Goal: Task Accomplishment & Management: Manage account settings

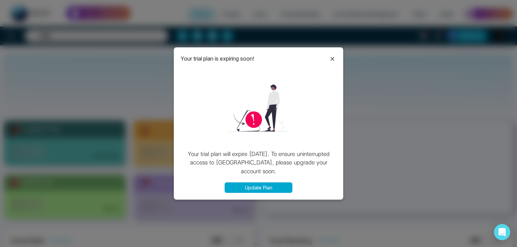
select select "*"
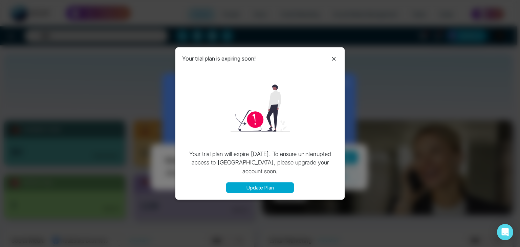
click at [334, 57] on icon at bounding box center [334, 59] width 8 height 8
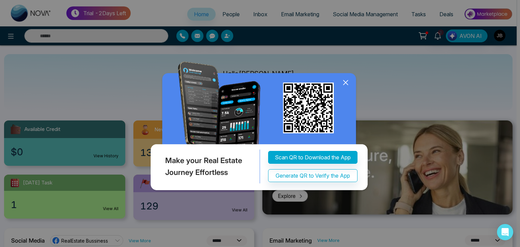
click at [346, 80] on icon at bounding box center [346, 83] width 10 height 10
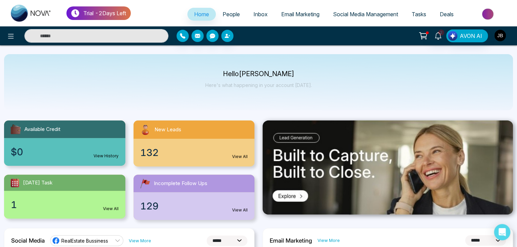
click at [499, 36] on img "button" at bounding box center [500, 36] width 12 height 12
click at [500, 36] on img "button" at bounding box center [500, 36] width 12 height 12
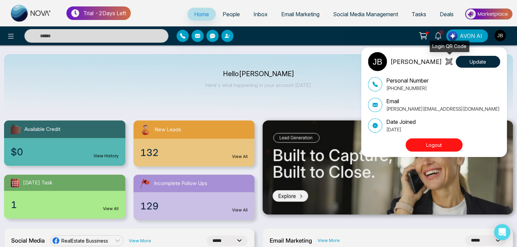
click at [451, 61] on icon at bounding box center [448, 61] width 7 height 7
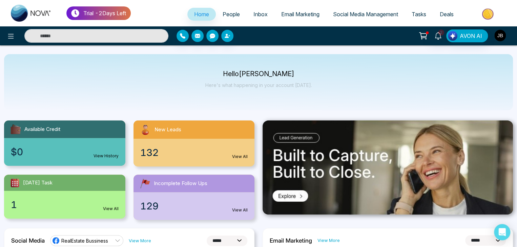
click at [499, 33] on img "button" at bounding box center [500, 36] width 12 height 12
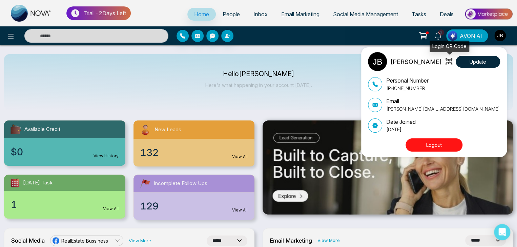
click at [447, 60] on icon at bounding box center [448, 61] width 7 height 7
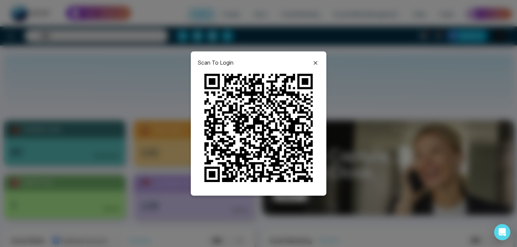
click at [316, 63] on icon at bounding box center [315, 63] width 8 height 8
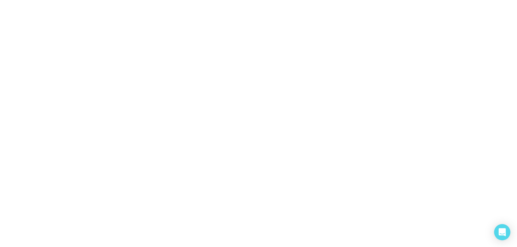
select select "*"
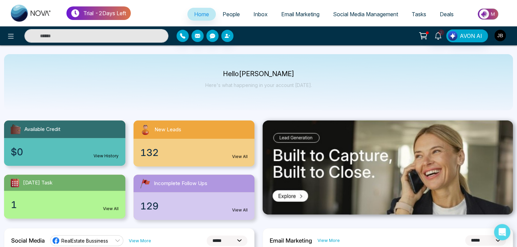
click at [497, 33] on img "button" at bounding box center [500, 36] width 12 height 12
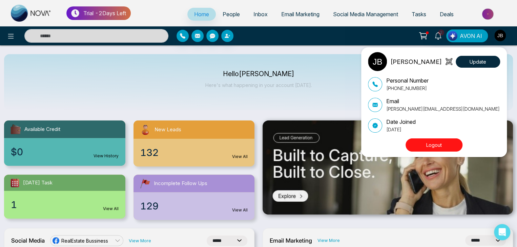
click at [447, 61] on icon at bounding box center [447, 61] width 2 height 4
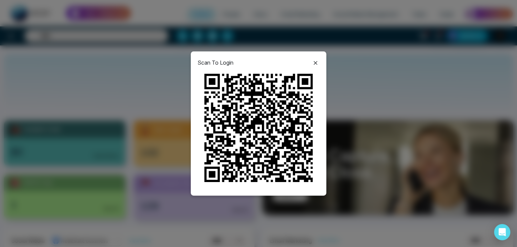
click at [315, 60] on icon at bounding box center [315, 63] width 8 height 8
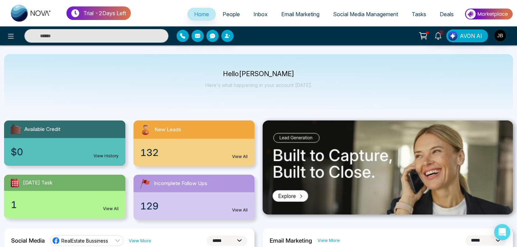
click at [255, 14] on span "Inbox" at bounding box center [260, 14] width 14 height 7
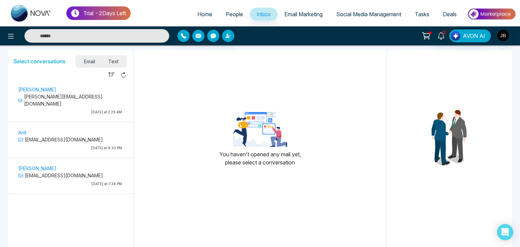
click at [314, 13] on span "Email Marketing" at bounding box center [303, 14] width 38 height 7
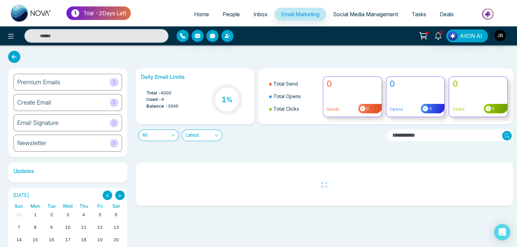
click at [223, 12] on span "People" at bounding box center [231, 14] width 17 height 7
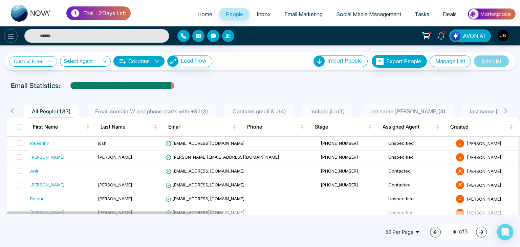
click at [10, 34] on icon at bounding box center [11, 36] width 8 height 8
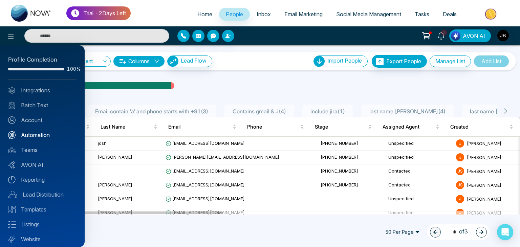
click at [38, 135] on link "Automation" at bounding box center [42, 135] width 68 height 8
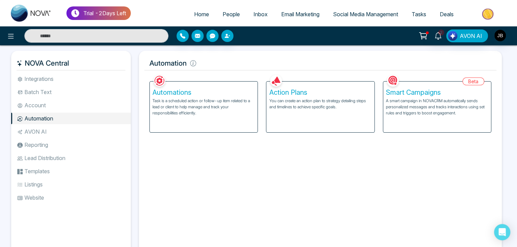
click at [41, 90] on li "Batch Text" at bounding box center [71, 92] width 120 height 12
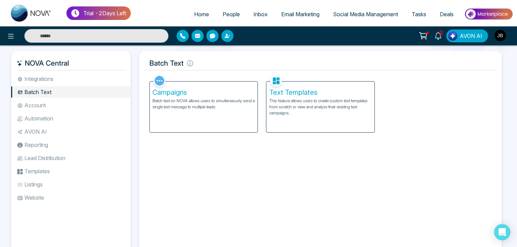
click at [301, 100] on p "This feature allows users to create custom text templates from scratch or view …" at bounding box center [320, 107] width 102 height 18
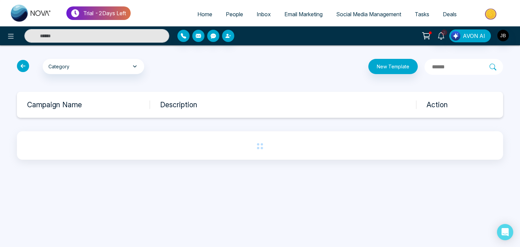
click at [24, 63] on icon at bounding box center [23, 66] width 12 height 12
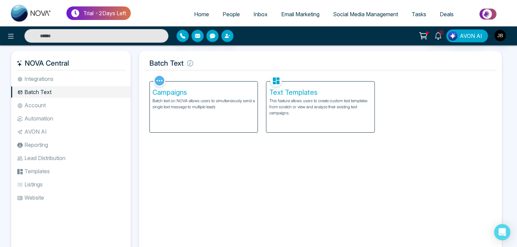
click at [169, 93] on h5 "Campaigns" at bounding box center [203, 92] width 102 height 8
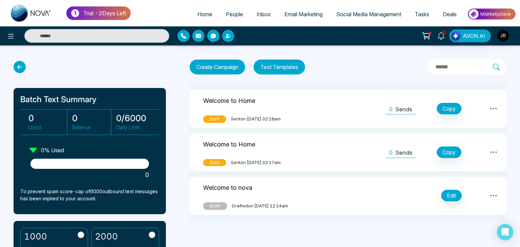
click at [299, 12] on span "Email Marketing" at bounding box center [303, 14] width 38 height 7
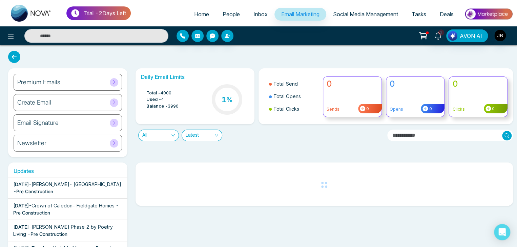
click at [256, 12] on span "Inbox" at bounding box center [260, 14] width 14 height 7
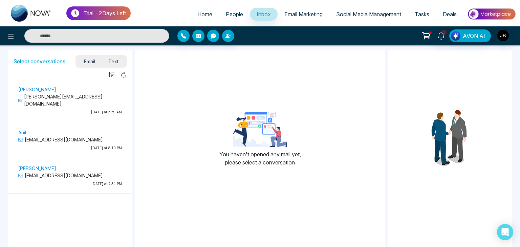
click at [197, 11] on span "Home" at bounding box center [204, 14] width 15 height 7
select select "*"
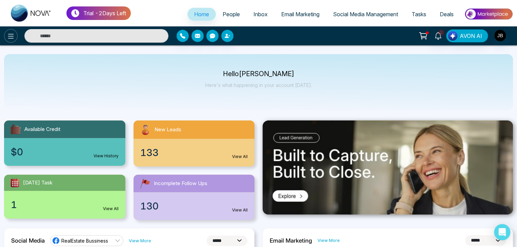
click at [8, 36] on icon at bounding box center [11, 36] width 6 height 5
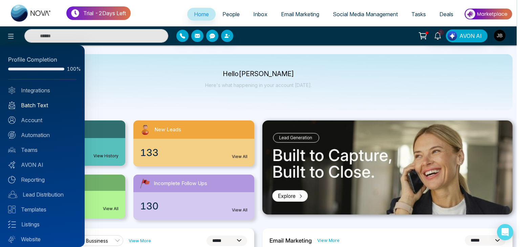
click at [31, 106] on link "Batch Text" at bounding box center [42, 105] width 68 height 8
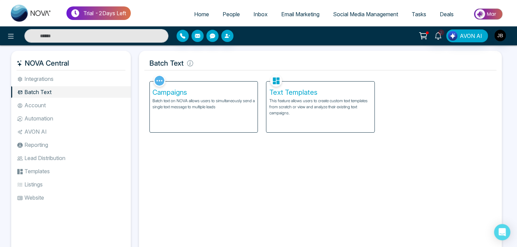
click at [203, 105] on p "Batch text on NOVA allows users to simultaneously send a single text message to…" at bounding box center [203, 104] width 102 height 12
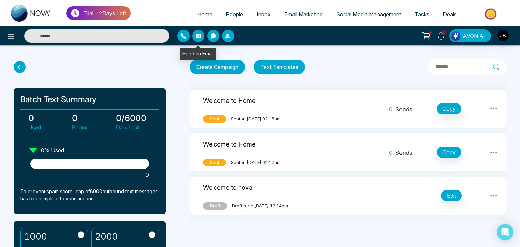
click at [199, 34] on icon "button" at bounding box center [198, 36] width 5 height 4
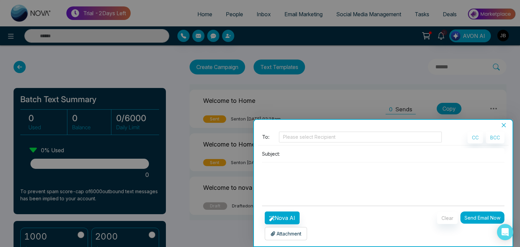
click at [283, 232] on p "Attachment" at bounding box center [286, 233] width 31 height 7
click at [505, 124] on icon "close" at bounding box center [504, 125] width 4 height 4
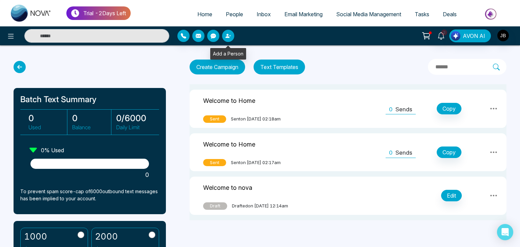
click at [231, 35] on button "button" at bounding box center [228, 36] width 12 height 12
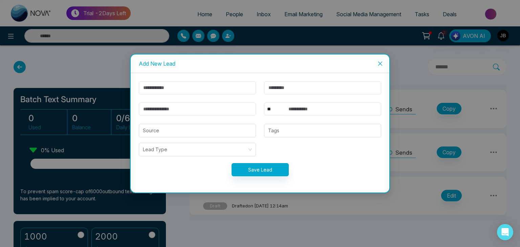
click at [257, 38] on div "Add New Lead ** **** *** *** *** **** *** Source Tags Lead Type Save Lead" at bounding box center [260, 123] width 520 height 247
click at [381, 62] on icon "close" at bounding box center [380, 63] width 5 height 5
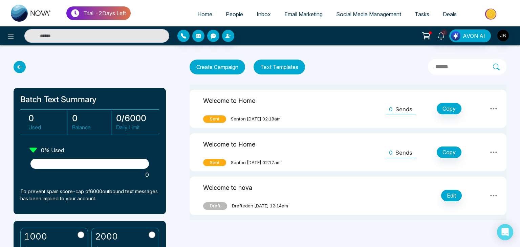
click at [233, 13] on span "People" at bounding box center [234, 14] width 17 height 7
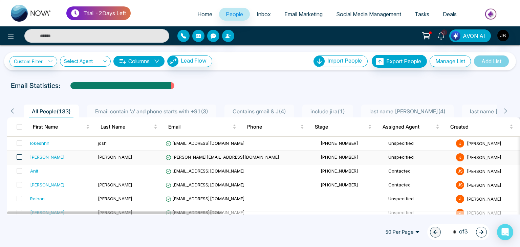
click at [18, 159] on span at bounding box center [19, 156] width 5 height 5
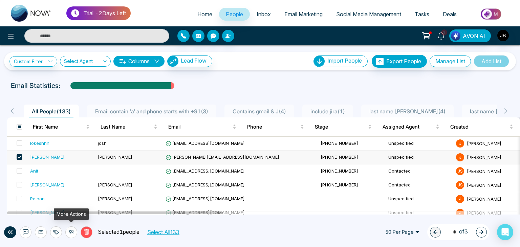
click at [69, 230] on icon at bounding box center [71, 232] width 5 height 5
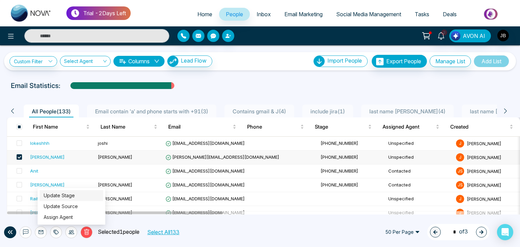
click at [57, 194] on link "Update Stage" at bounding box center [59, 196] width 31 height 6
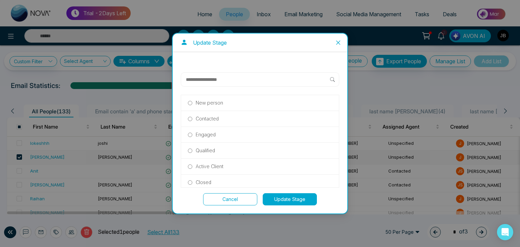
click at [218, 121] on label "Contacted" at bounding box center [260, 118] width 144 height 7
click at [288, 196] on button "Update Stage" at bounding box center [290, 199] width 54 height 12
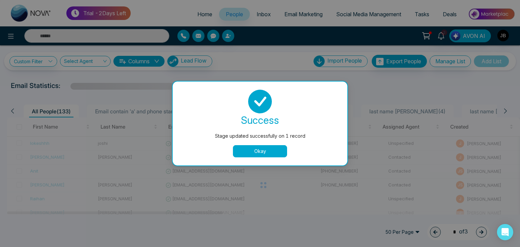
click at [245, 150] on button "Okay" at bounding box center [260, 151] width 54 height 12
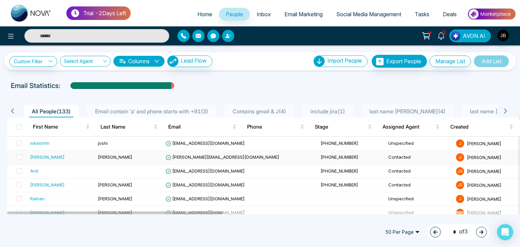
click at [28, 155] on td "[PERSON_NAME]" at bounding box center [61, 158] width 68 height 14
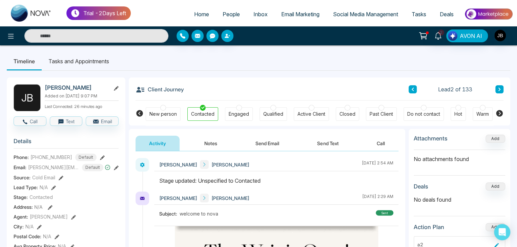
click at [43, 199] on span "Contacted" at bounding box center [40, 197] width 23 height 7
click at [19, 200] on span "Stage:" at bounding box center [21, 197] width 14 height 7
click at [238, 107] on div at bounding box center [239, 108] width 6 height 6
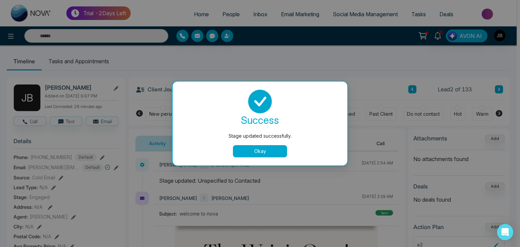
click at [258, 152] on button "Okay" at bounding box center [260, 151] width 54 height 12
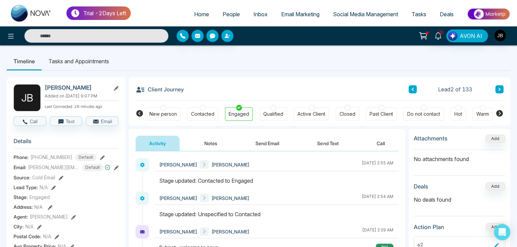
click at [498, 112] on icon at bounding box center [499, 113] width 7 height 7
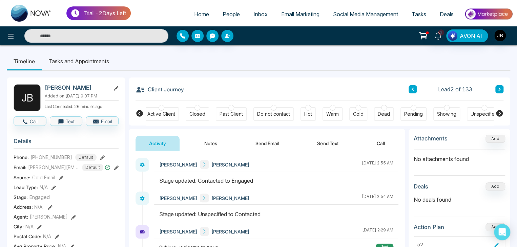
click at [498, 113] on icon at bounding box center [499, 113] width 7 height 7
click at [140, 110] on icon at bounding box center [139, 113] width 7 height 7
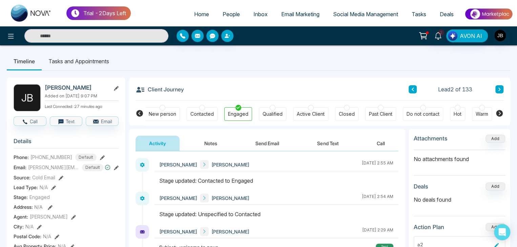
scroll to position [0, 0]
click at [10, 36] on icon at bounding box center [11, 36] width 8 height 8
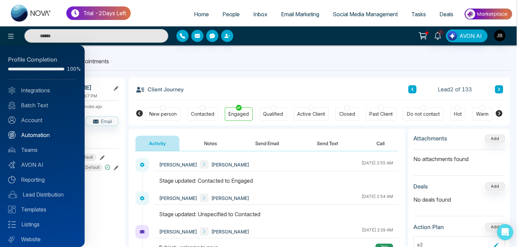
click at [29, 135] on link "Automation" at bounding box center [42, 135] width 68 height 8
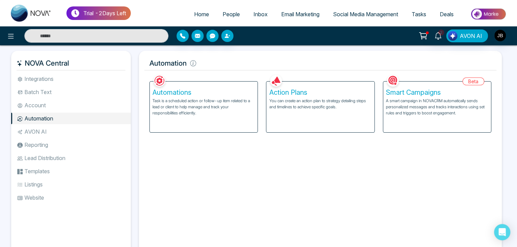
click at [39, 128] on li "AVON AI" at bounding box center [71, 132] width 120 height 12
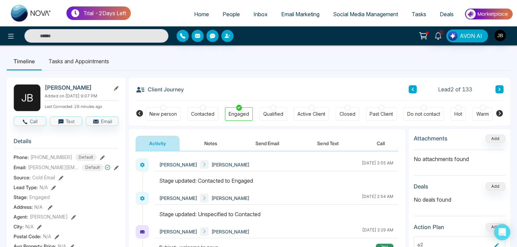
click at [265, 143] on button "Send Email" at bounding box center [267, 143] width 51 height 15
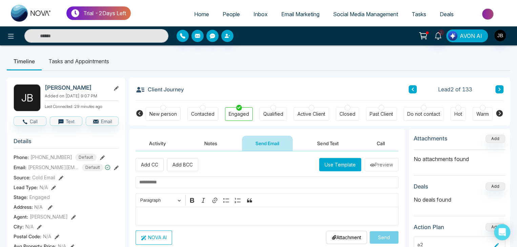
click at [462, 35] on span "AVON AI" at bounding box center [471, 36] width 22 height 8
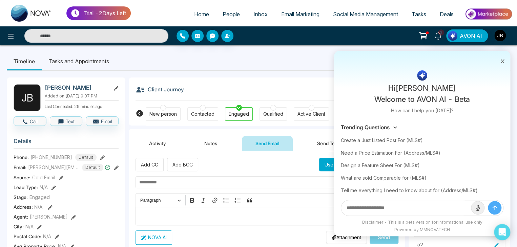
drag, startPoint x: 506, startPoint y: 134, endPoint x: 506, endPoint y: 139, distance: 4.4
click at [506, 141] on div "Trending Questions Create a Just Listed Post For (MLS#) Need a Price Estimation…" at bounding box center [422, 159] width 176 height 76
click at [384, 209] on input "text" at bounding box center [406, 207] width 130 height 15
click at [386, 164] on div "Design a Feature Sheet For (MLS#)" at bounding box center [422, 165] width 163 height 13
type input "**********"
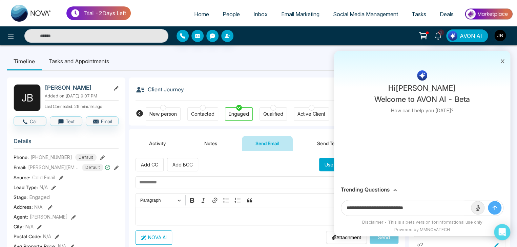
click at [493, 207] on icon "submit" at bounding box center [494, 208] width 4 height 4
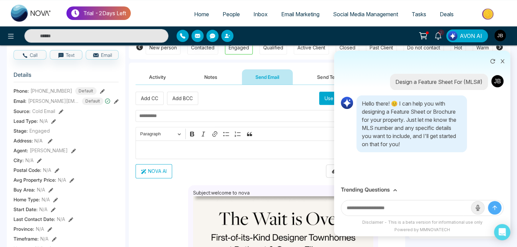
scroll to position [68, 0]
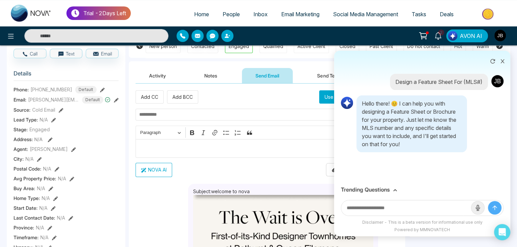
paste input "*********"
type input "*********"
click at [490, 208] on button "submit" at bounding box center [495, 208] width 14 height 14
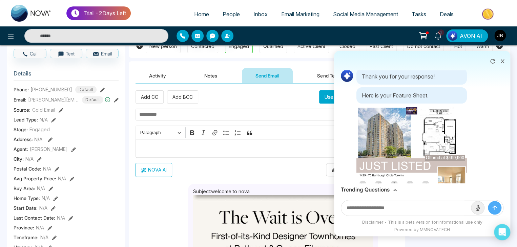
scroll to position [112, 0]
drag, startPoint x: 501, startPoint y: 113, endPoint x: 497, endPoint y: 142, distance: 29.1
click at [497, 142] on div "Design a Feature Sheet For (MLS#) Hello there! 😊 I can help you with designing …" at bounding box center [422, 126] width 176 height 113
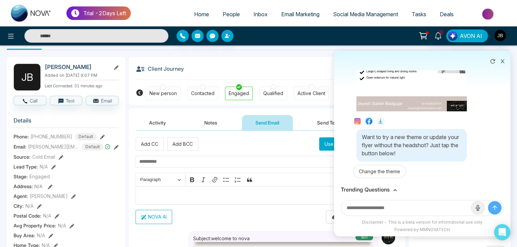
scroll to position [0, 0]
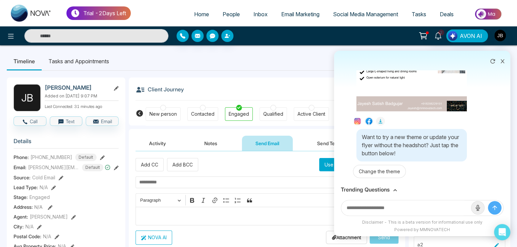
click at [503, 62] on icon at bounding box center [502, 61] width 5 height 5
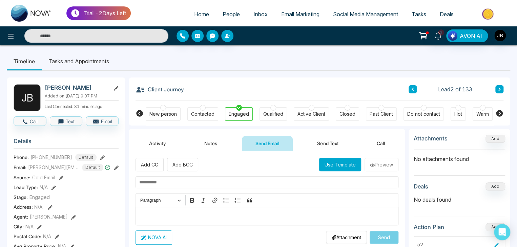
click at [425, 37] on icon at bounding box center [422, 35] width 9 height 9
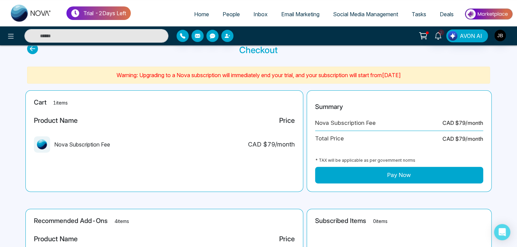
scroll to position [19, 0]
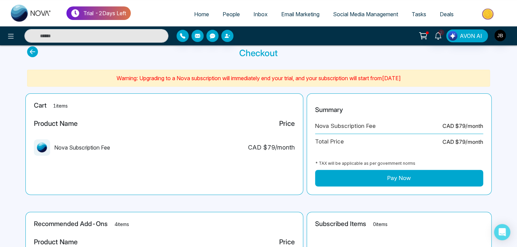
click at [424, 34] on icon at bounding box center [422, 35] width 9 height 9
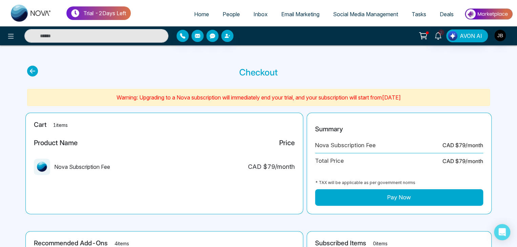
click at [424, 35] on icon at bounding box center [422, 35] width 9 height 9
click at [421, 34] on icon at bounding box center [422, 35] width 9 height 9
click at [424, 35] on icon at bounding box center [422, 35] width 9 height 9
click at [422, 33] on icon at bounding box center [422, 35] width 9 height 9
click at [423, 34] on icon at bounding box center [422, 35] width 9 height 9
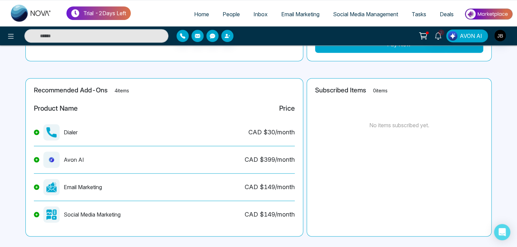
scroll to position [163, 0]
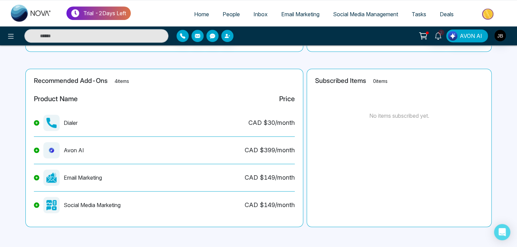
click at [37, 122] on icon at bounding box center [36, 123] width 3 height 3
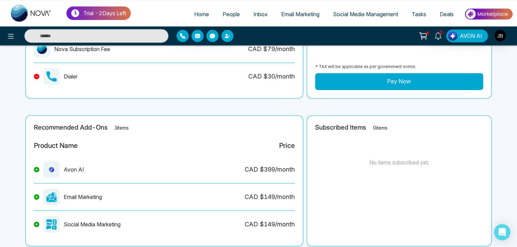
scroll to position [140, 0]
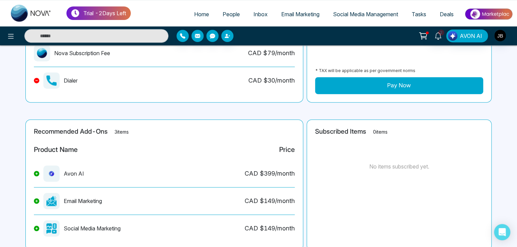
drag, startPoint x: 516, startPoint y: 105, endPoint x: 516, endPoint y: 97, distance: 8.8
click at [516, 97] on main "Checkout Warning: Upgrading to a Nova subscription will immediately end your tr…" at bounding box center [258, 88] width 517 height 365
click at [486, 144] on div "Subscribed Items 0 items No items subscribed yet." at bounding box center [399, 185] width 185 height 131
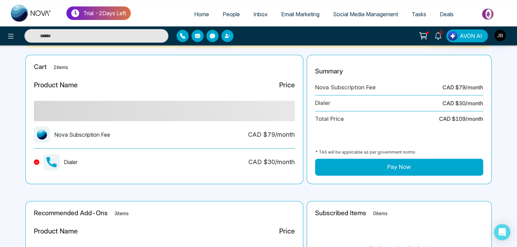
scroll to position [27, 0]
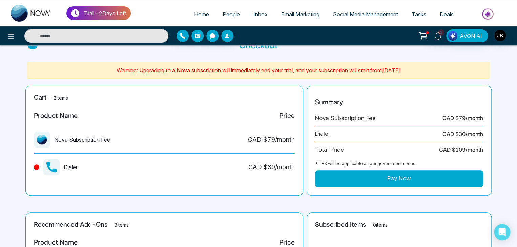
click at [35, 165] on button at bounding box center [36, 167] width 5 height 5
click at [35, 165] on main "Checkout Warning: Upgrading to a Nova subscription will immediately end your tr…" at bounding box center [258, 190] width 517 height 345
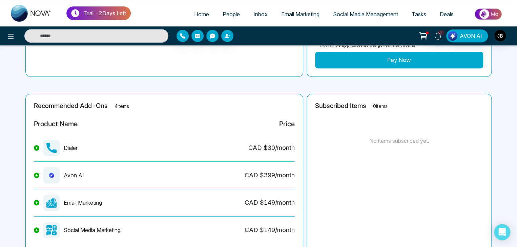
scroll to position [143, 0]
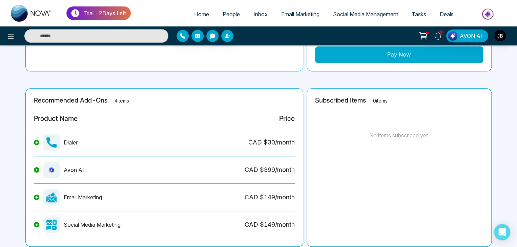
click at [36, 144] on button at bounding box center [36, 142] width 5 height 5
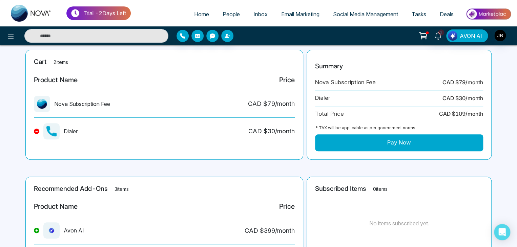
scroll to position [53, 0]
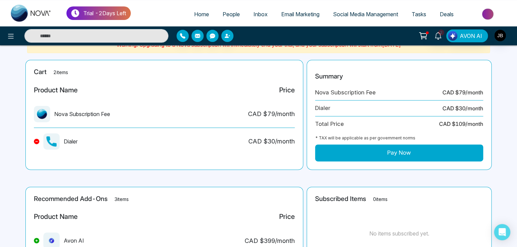
click at [399, 153] on button "Pay Now" at bounding box center [399, 153] width 168 height 17
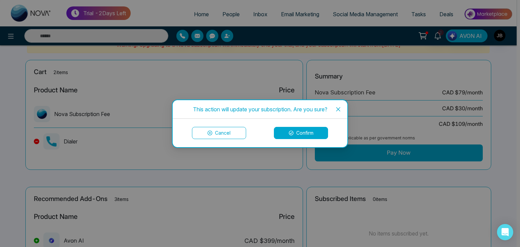
click at [298, 129] on button "Confirm" at bounding box center [301, 133] width 54 height 12
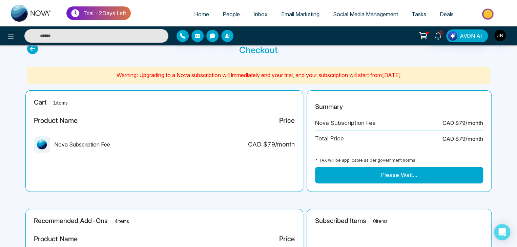
scroll to position [21, 0]
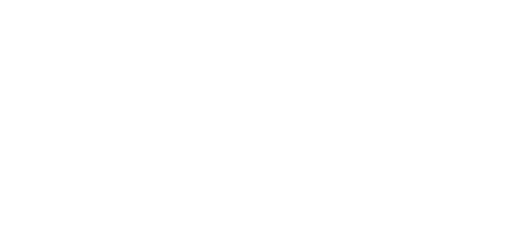
select select "*"
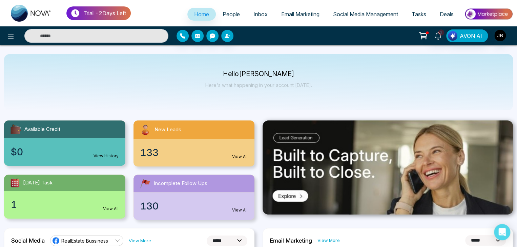
click at [425, 31] on icon at bounding box center [422, 35] width 9 height 9
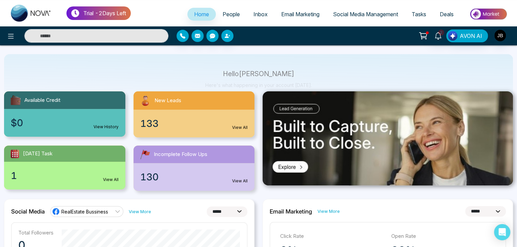
scroll to position [24, 0]
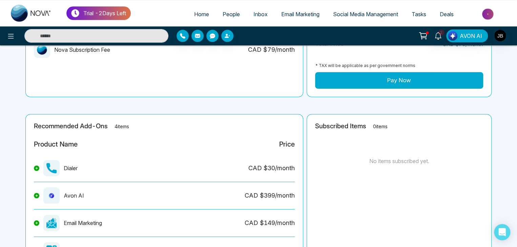
scroll to position [163, 0]
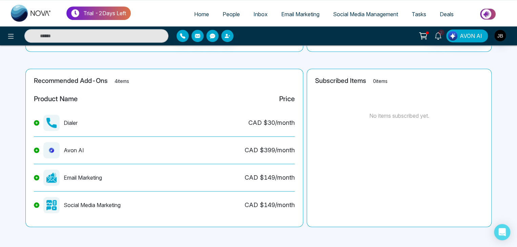
click at [295, 13] on span "Email Marketing" at bounding box center [300, 14] width 38 height 7
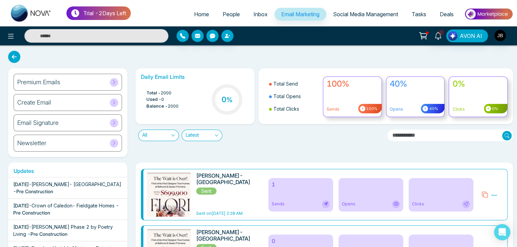
click at [105, 83] on div "Premium Emails" at bounding box center [68, 82] width 108 height 17
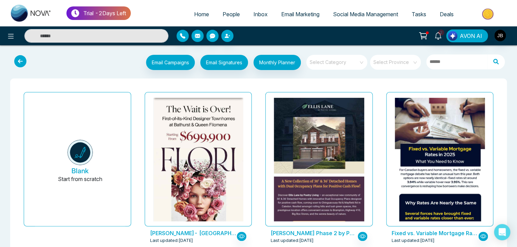
click at [19, 59] on icon at bounding box center [20, 61] width 12 height 12
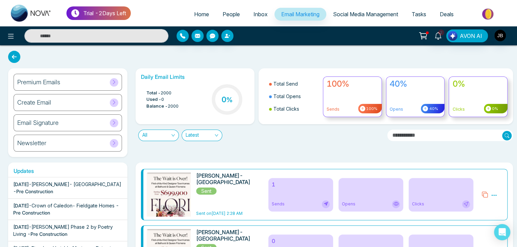
click at [92, 103] on div "Create Email" at bounding box center [68, 102] width 108 height 17
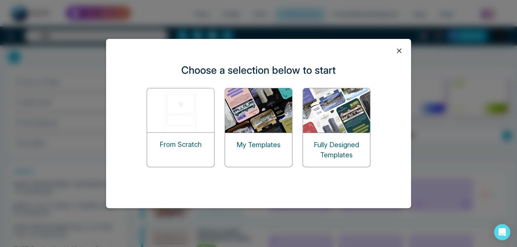
click at [259, 121] on img at bounding box center [259, 110] width 68 height 44
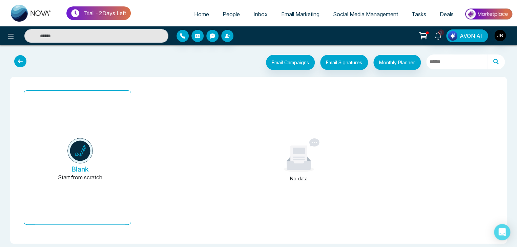
click at [19, 56] on icon at bounding box center [20, 61] width 12 height 12
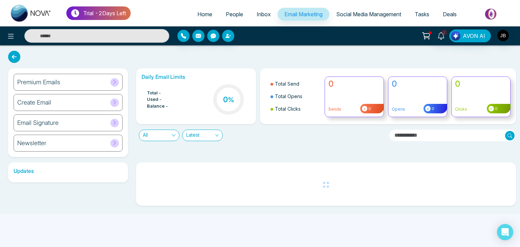
click at [67, 143] on div "Newsletter" at bounding box center [68, 143] width 109 height 17
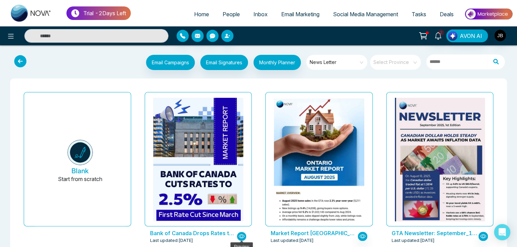
click at [243, 239] on icon "button" at bounding box center [241, 236] width 6 height 6
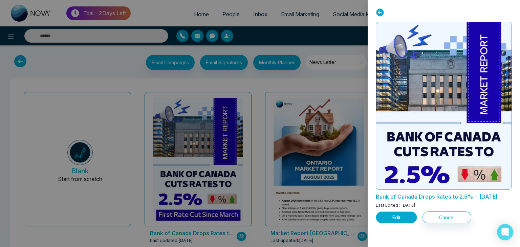
click at [393, 224] on button "Edit" at bounding box center [396, 218] width 41 height 12
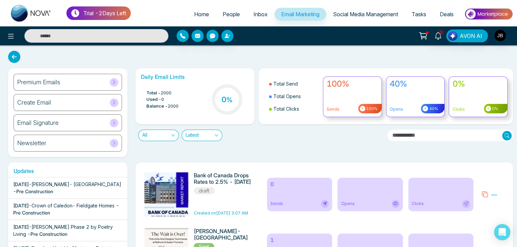
click at [90, 101] on div "Create Email" at bounding box center [68, 102] width 108 height 17
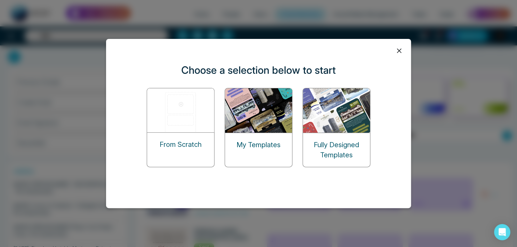
click at [348, 116] on img at bounding box center [337, 110] width 68 height 44
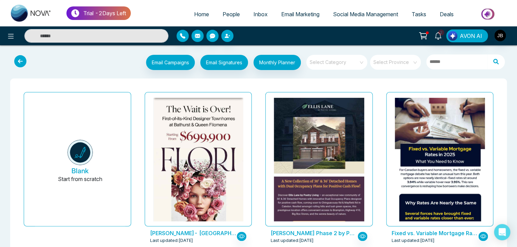
click at [20, 59] on icon at bounding box center [20, 61] width 12 height 12
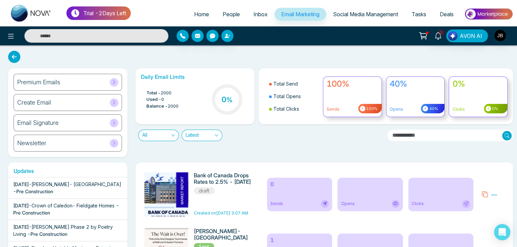
click at [350, 10] on link "Social Media Management" at bounding box center [365, 14] width 79 height 13
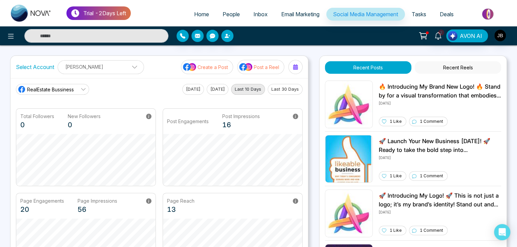
click at [420, 39] on icon at bounding box center [422, 35] width 9 height 9
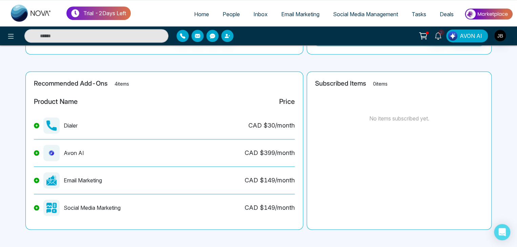
scroll to position [163, 0]
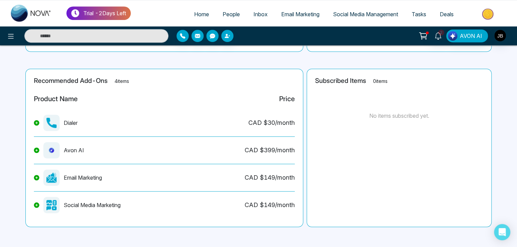
drag, startPoint x: 516, startPoint y: 124, endPoint x: 516, endPoint y: 110, distance: 13.6
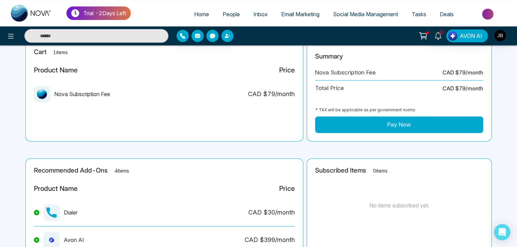
scroll to position [73, 0]
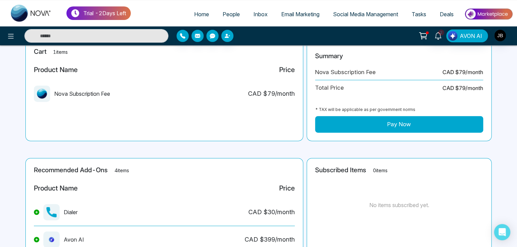
drag, startPoint x: 516, startPoint y: 109, endPoint x: 519, endPoint y: 101, distance: 8.2
click at [517, 102] on html "Trial - 2 Days Left Home People Inbox Email Marketing Social Media Management T…" at bounding box center [258, 50] width 517 height 247
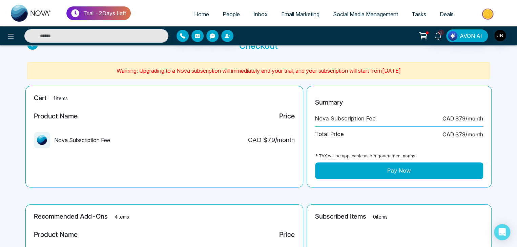
scroll to position [31, 0]
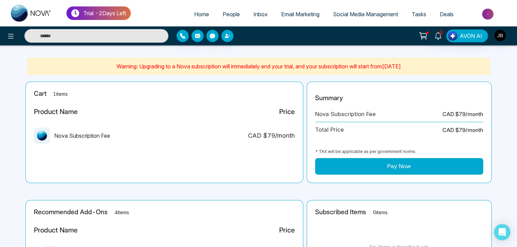
click at [516, 75] on main "Checkout Warning: Upgrading to a Nova subscription will immediately end your tr…" at bounding box center [258, 196] width 517 height 365
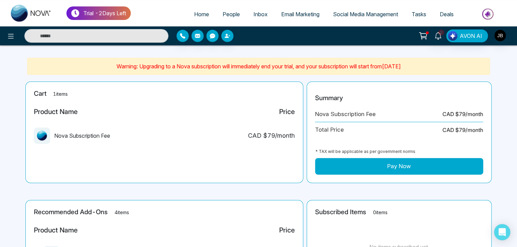
click at [227, 12] on span "People" at bounding box center [231, 14] width 17 height 7
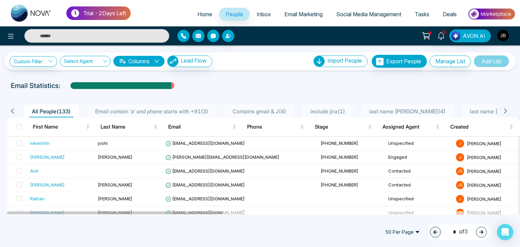
click at [501, 34] on img "button" at bounding box center [504, 36] width 12 height 12
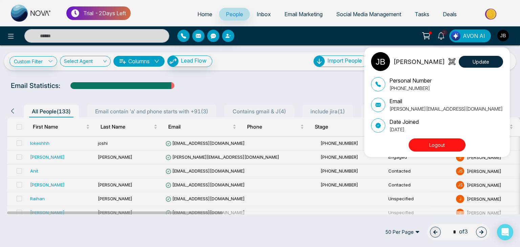
click at [478, 34] on div "[PERSON_NAME] Update Personal Number [PHONE_NUMBER] Email [PERSON_NAME][EMAIL_A…" at bounding box center [260, 123] width 520 height 247
